Goal: Check status: Check status

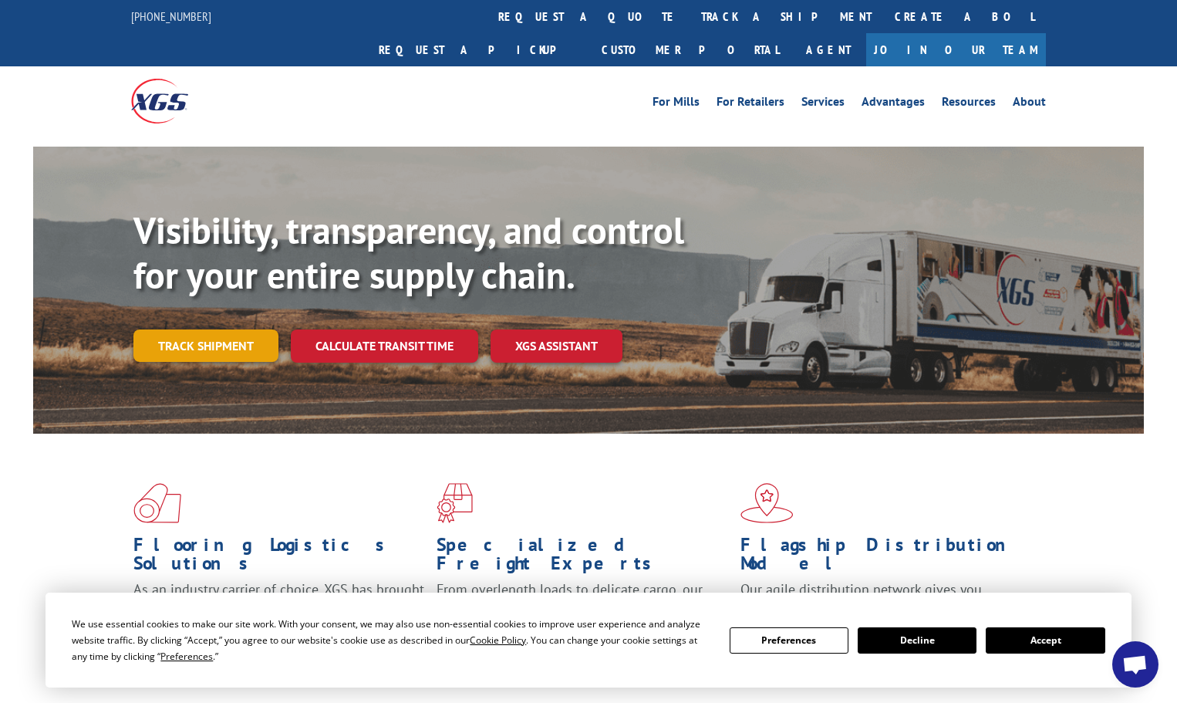
click at [251, 329] on link "Track shipment" at bounding box center [205, 345] width 145 height 32
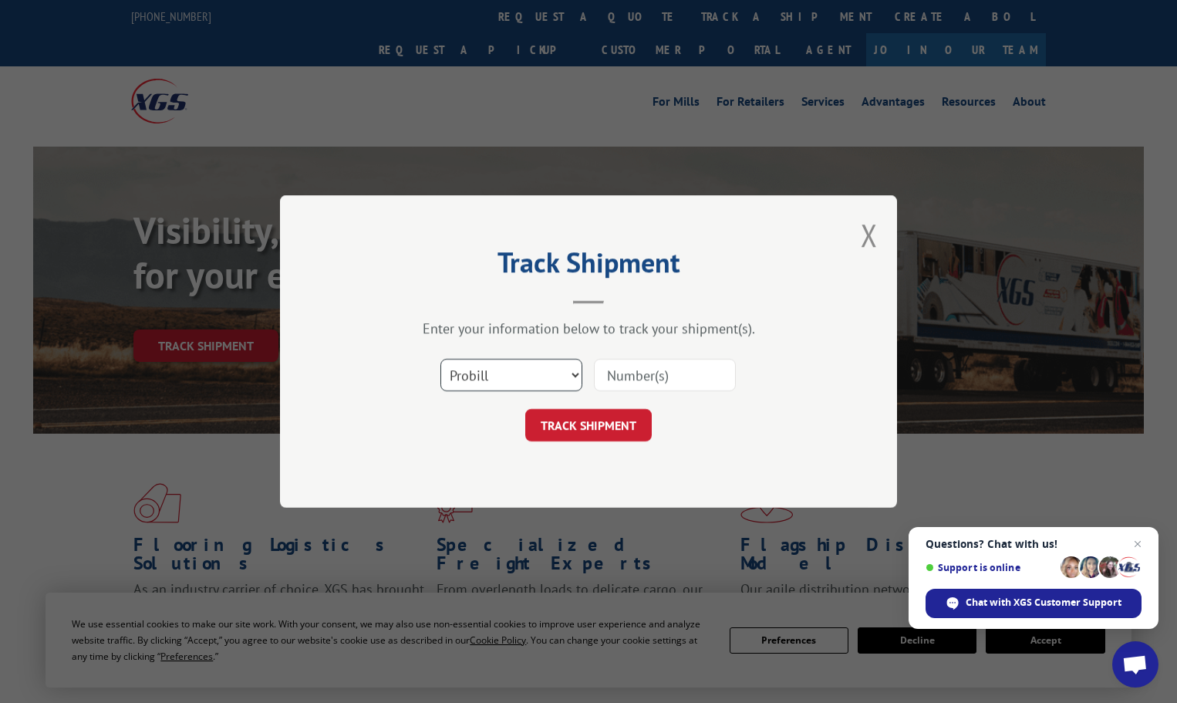
click at [541, 365] on select "Select category... Probill BOL PO" at bounding box center [512, 375] width 142 height 32
select select "bol"
click at [441, 359] on select "Select category... Probill BOL PO" at bounding box center [512, 375] width 142 height 32
click at [604, 380] on input at bounding box center [665, 375] width 142 height 32
paste input "5641696"
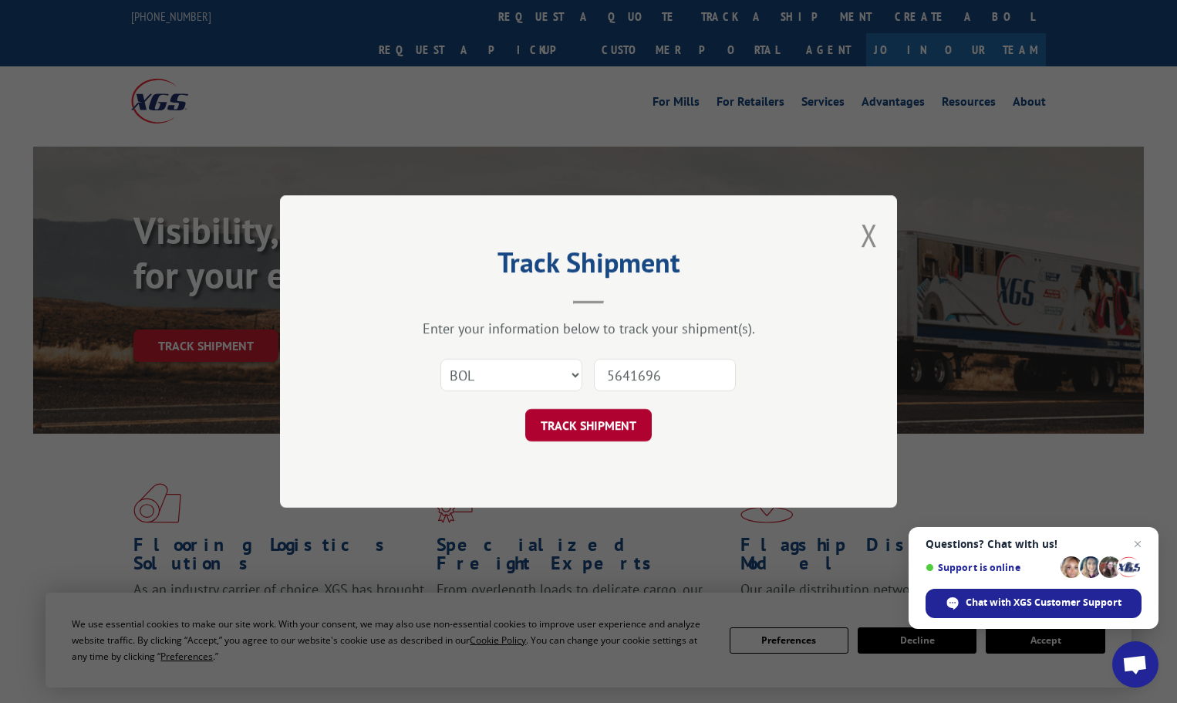
type input "5641696"
click at [565, 422] on button "TRACK SHIPMENT" at bounding box center [588, 425] width 127 height 32
